Goal: Transaction & Acquisition: Purchase product/service

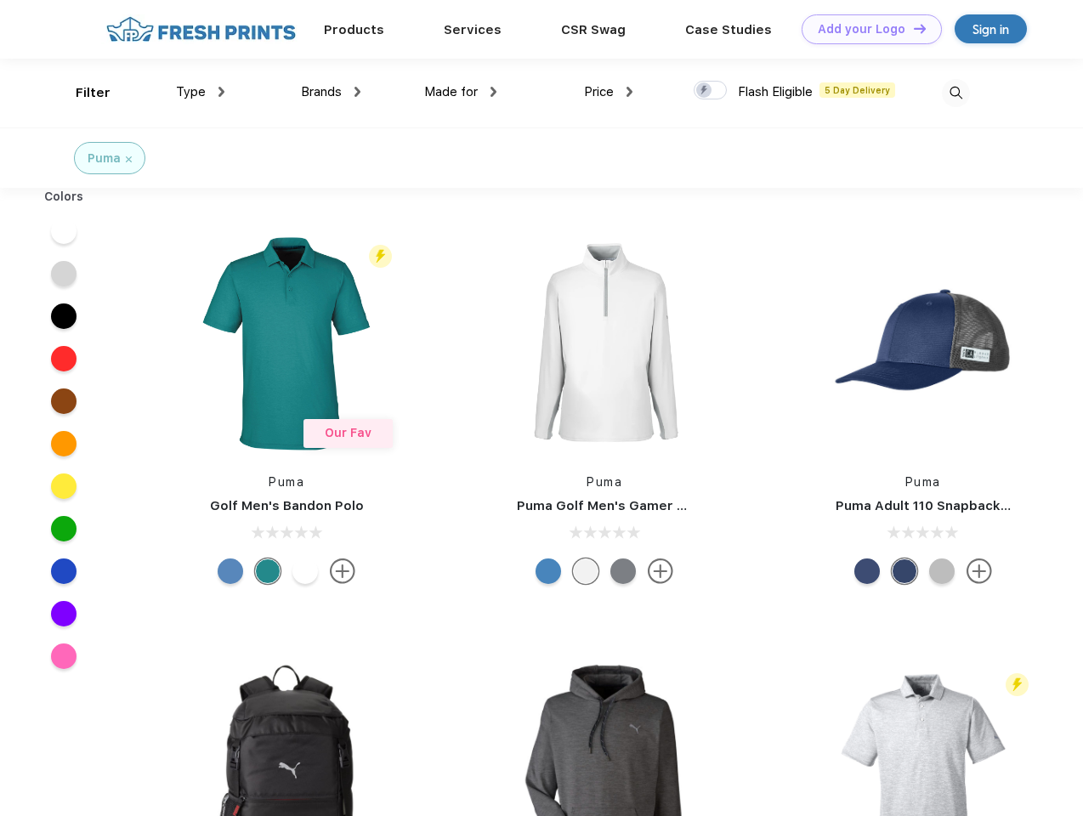
click at [866, 29] on link "Add your Logo Design Tool" at bounding box center [872, 29] width 140 height 30
click at [0, 0] on div "Design Tool" at bounding box center [0, 0] width 0 height 0
click at [913, 28] on link "Add your Logo Design Tool" at bounding box center [872, 29] width 140 height 30
click at [82, 93] on div "Filter" at bounding box center [93, 93] width 35 height 20
click at [201, 92] on span "Type" at bounding box center [191, 91] width 30 height 15
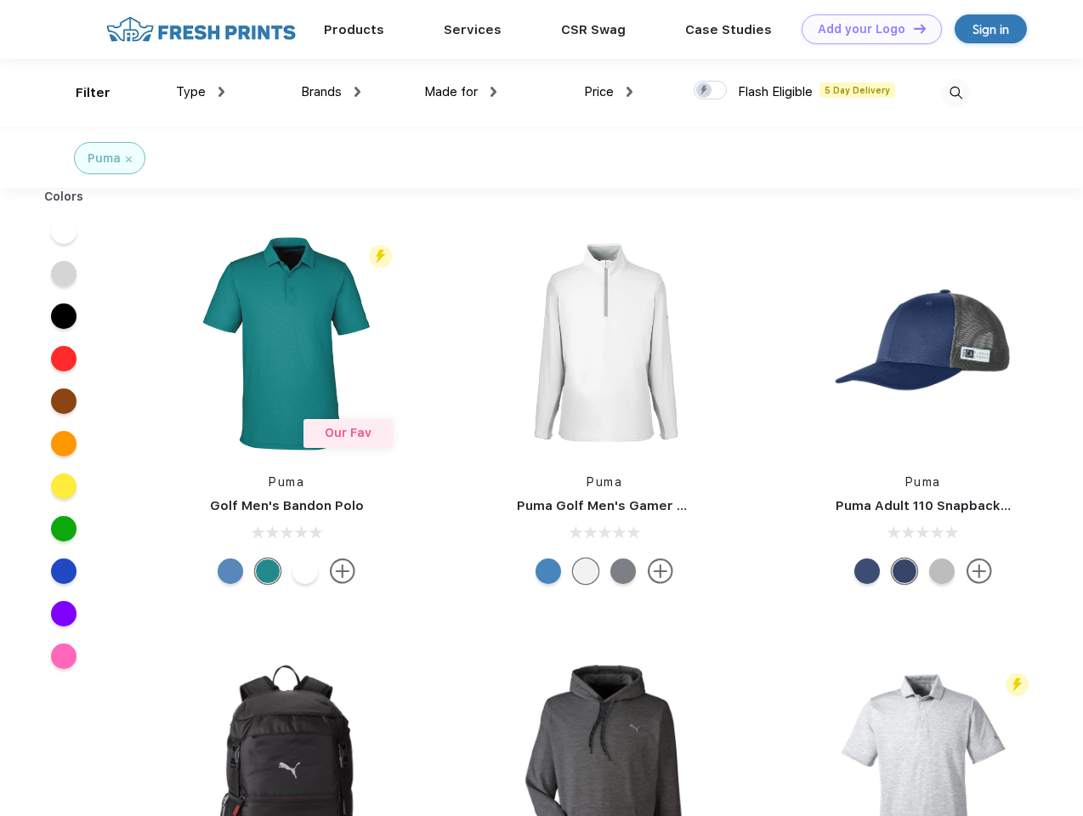
click at [331, 92] on span "Brands" at bounding box center [321, 91] width 41 height 15
click at [461, 92] on span "Made for" at bounding box center [451, 91] width 54 height 15
click at [609, 92] on span "Price" at bounding box center [599, 91] width 30 height 15
click at [711, 91] on div at bounding box center [710, 90] width 33 height 19
click at [705, 91] on input "checkbox" at bounding box center [699, 85] width 11 height 11
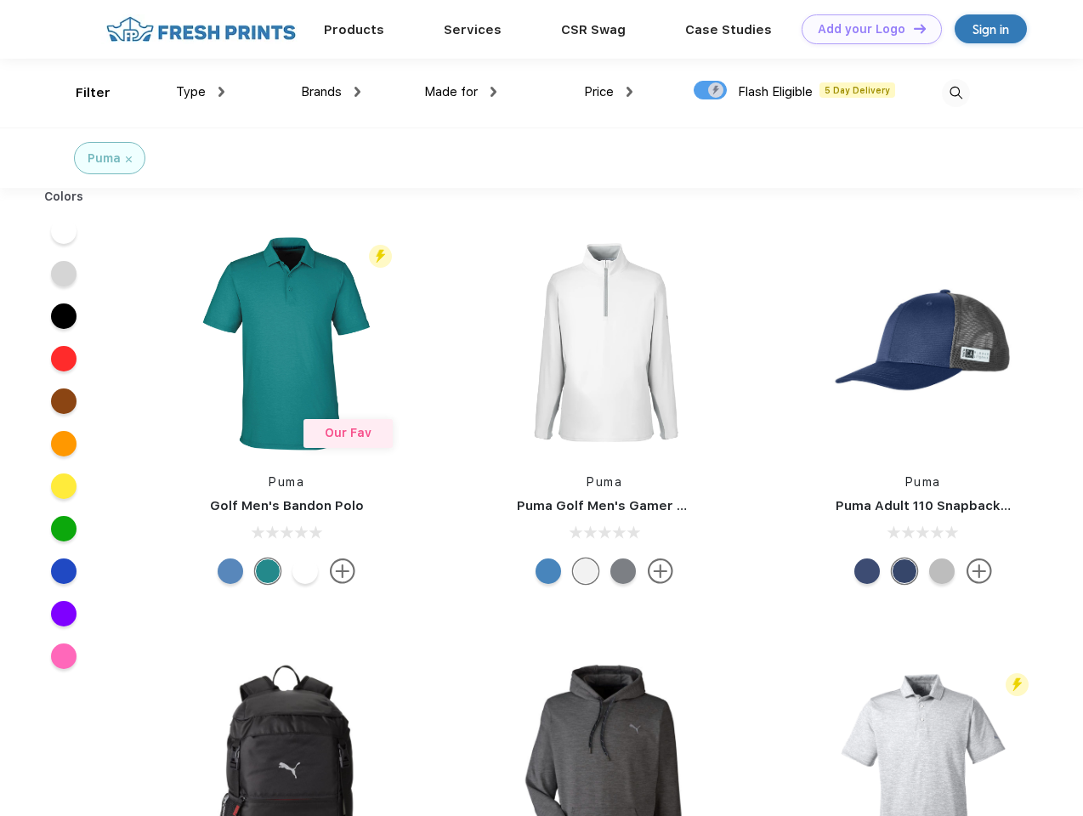
click at [956, 93] on img at bounding box center [956, 93] width 28 height 28
